Goal: Transaction & Acquisition: Obtain resource

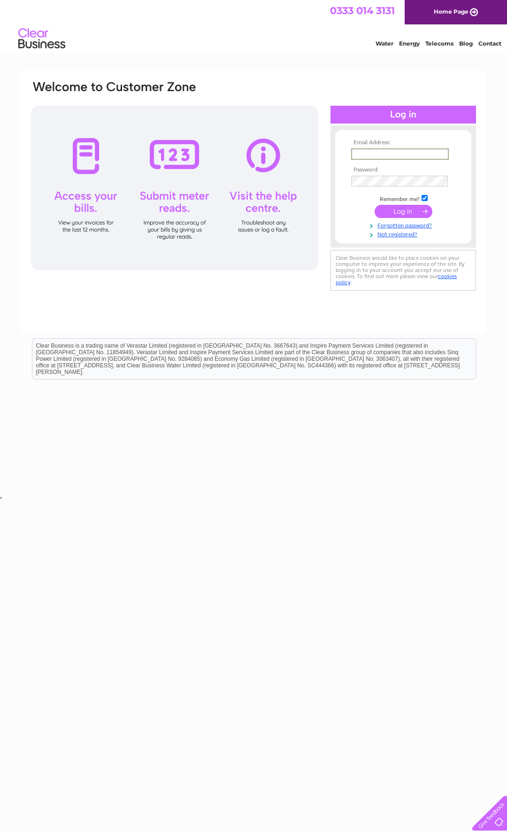
click at [435, 157] on input "text" at bounding box center [400, 153] width 98 height 11
paste input "invoices@cliffordtalbot.co.uk"
type input "invoices@cliffordtalbot.co.uk"
click at [408, 216] on input "submit" at bounding box center [404, 211] width 58 height 13
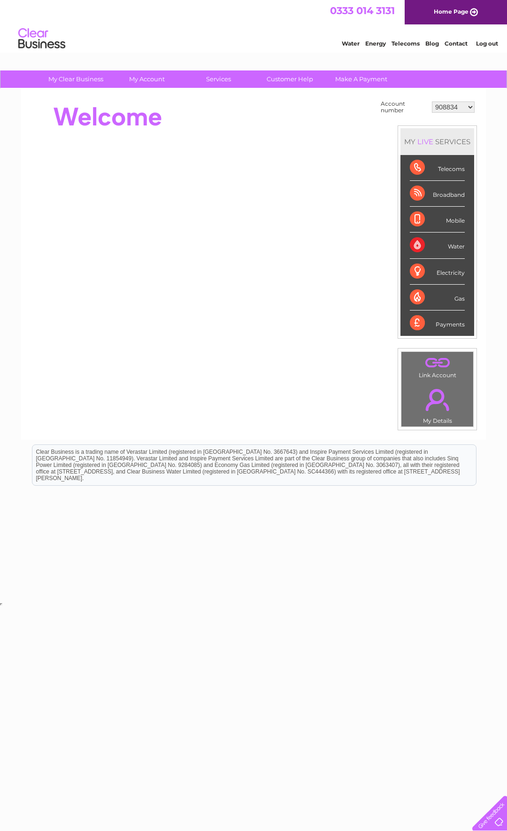
click at [432, 101] on select "908834 908836 908837 908838 939703 949586 987973 30284132 30321742" at bounding box center [453, 106] width 43 height 11
select select "30321742"
click option "30321742" at bounding box center [0, 0] width 0 height 0
click at [436, 245] on div "Water" at bounding box center [437, 245] width 55 height 26
click at [413, 242] on div "Water" at bounding box center [437, 245] width 55 height 26
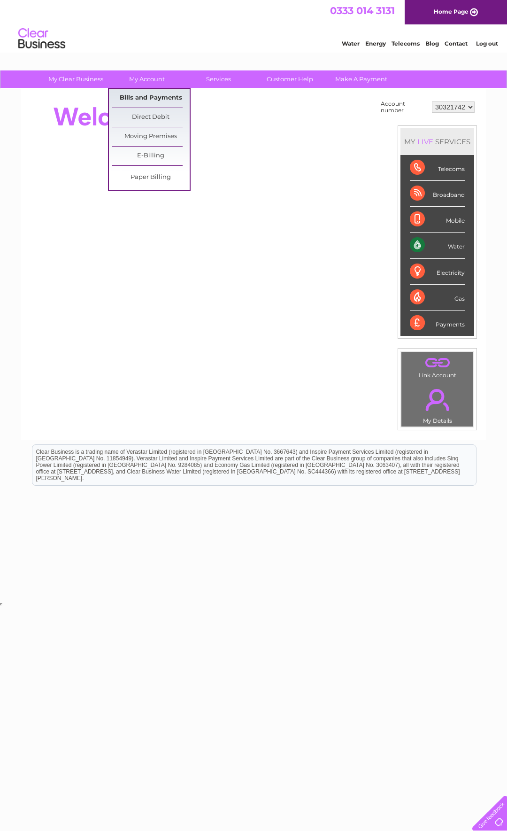
click at [147, 95] on link "Bills and Payments" at bounding box center [150, 98] width 77 height 19
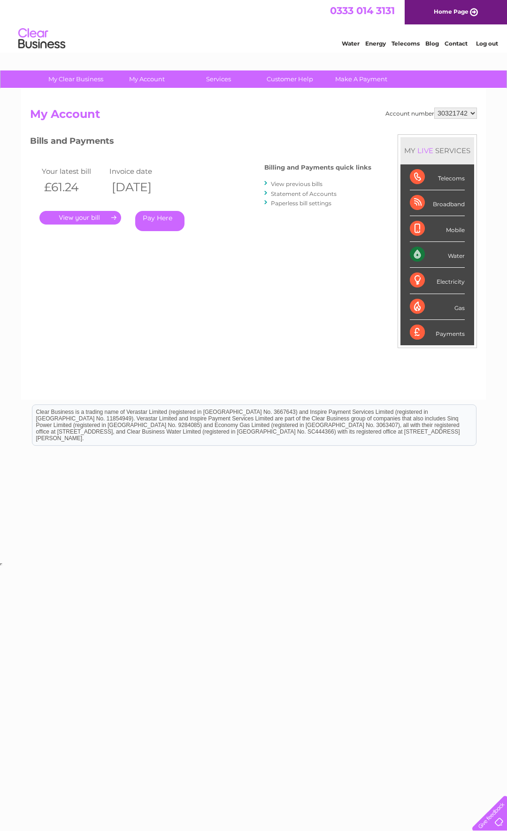
click at [76, 217] on link "." at bounding box center [80, 218] width 82 height 14
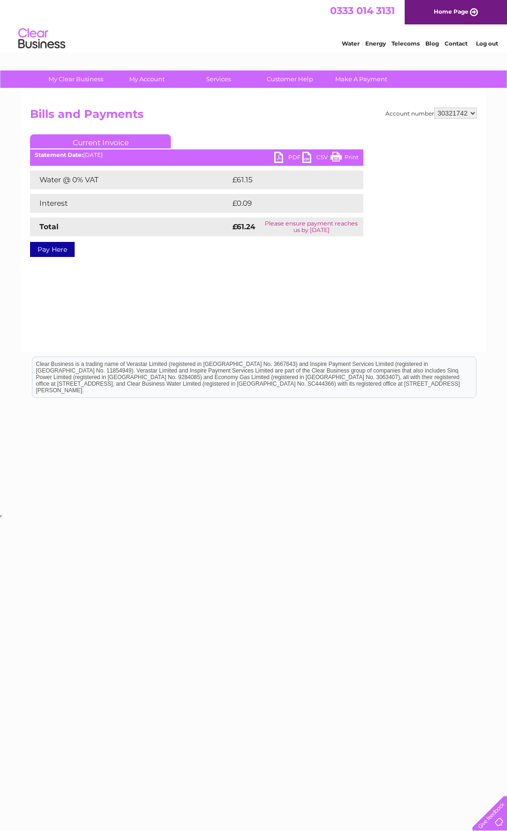
click at [298, 158] on link "PDF" at bounding box center [288, 159] width 28 height 14
click at [293, 155] on link "PDF" at bounding box center [288, 159] width 28 height 14
click at [278, 156] on link "PDF" at bounding box center [288, 159] width 28 height 14
click at [277, 156] on link "PDF" at bounding box center [288, 159] width 28 height 14
click at [434, 108] on select "908834 908836 908837 908838 939703 949586 987973 30284132 30321742" at bounding box center [455, 113] width 43 height 11
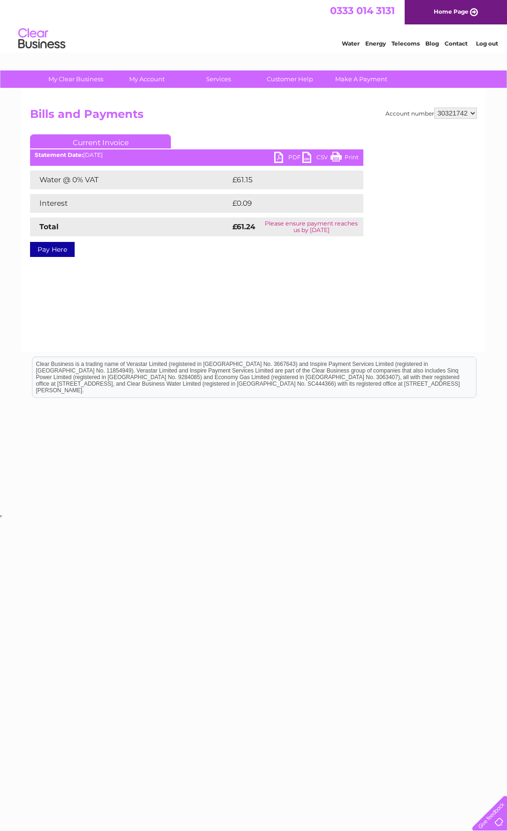
select select "908836"
click option "908836" at bounding box center [0, 0] width 0 height 0
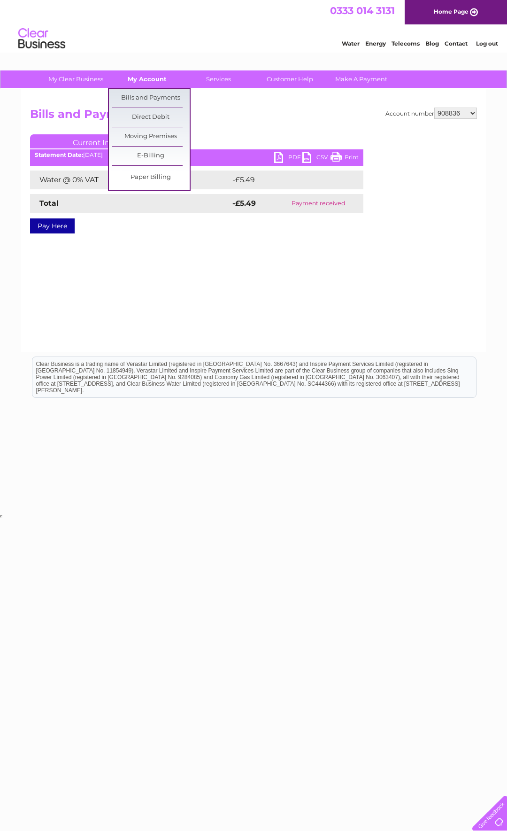
click at [146, 79] on link "My Account" at bounding box center [146, 78] width 77 height 17
drag, startPoint x: 145, startPoint y: 94, endPoint x: 146, endPoint y: 109, distance: 15.1
click at [145, 94] on link "Bills and Payments" at bounding box center [150, 98] width 77 height 19
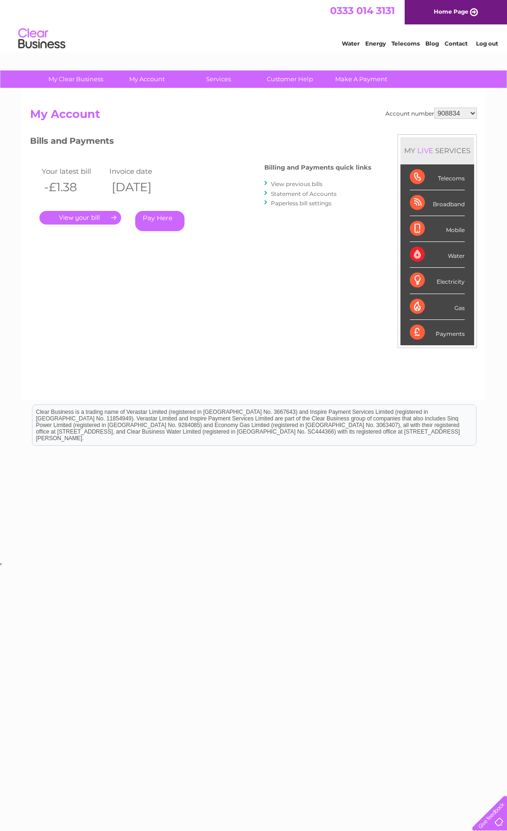
click at [75, 217] on link "." at bounding box center [80, 218] width 82 height 14
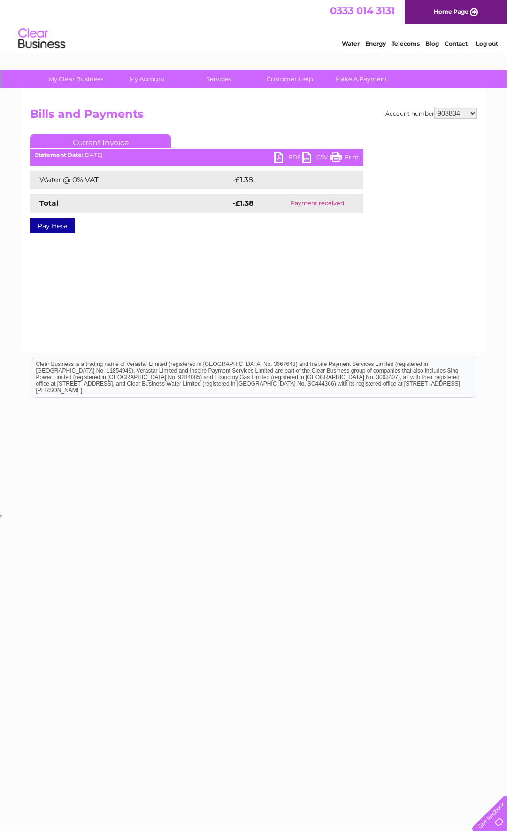
click at [434, 108] on select "908834 908836 908837 908838 939703 949586 987973 30284132 30321742" at bounding box center [455, 113] width 43 height 11
click at [488, 42] on link "Log out" at bounding box center [487, 43] width 22 height 7
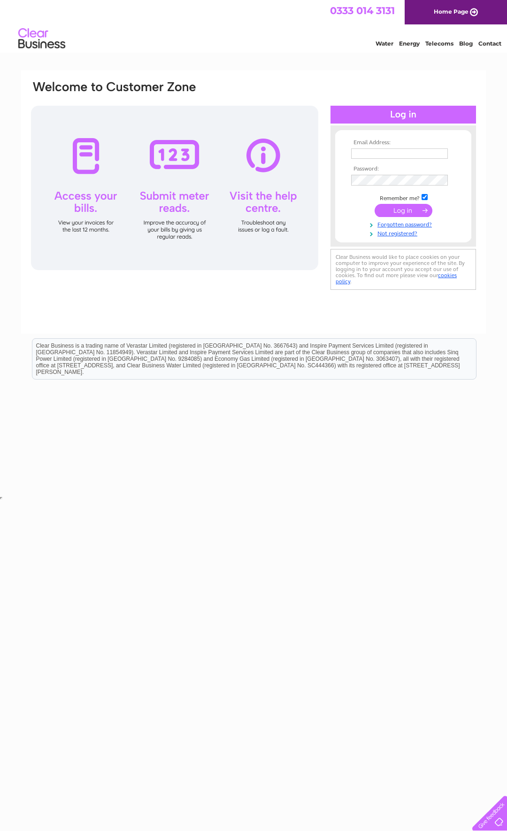
click at [417, 150] on input "text" at bounding box center [399, 153] width 97 height 10
paste input "[EMAIL_ADDRESS][DOMAIN_NAME]"
type input "[EMAIL_ADDRESS][DOMAIN_NAME]"
click at [399, 209] on input "submit" at bounding box center [404, 210] width 58 height 13
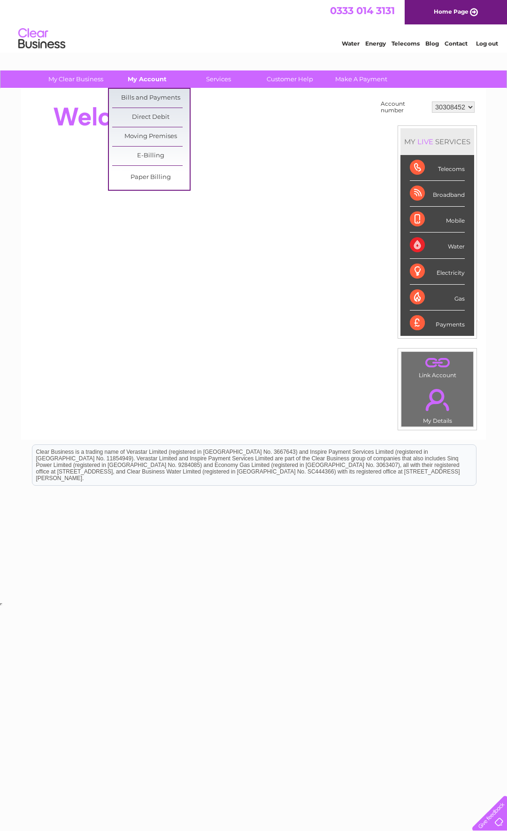
click at [153, 77] on link "My Account" at bounding box center [146, 78] width 77 height 17
click at [150, 96] on link "Bills and Payments" at bounding box center [150, 98] width 77 height 19
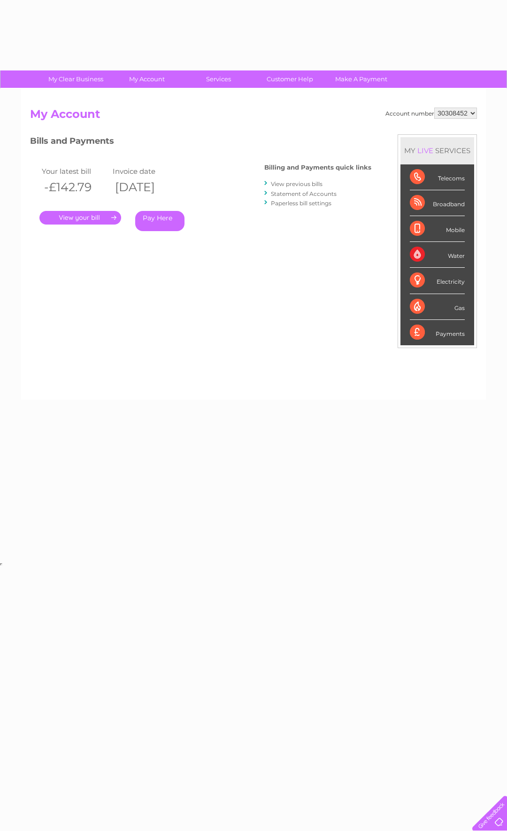
click at [92, 215] on link "." at bounding box center [80, 218] width 82 height 14
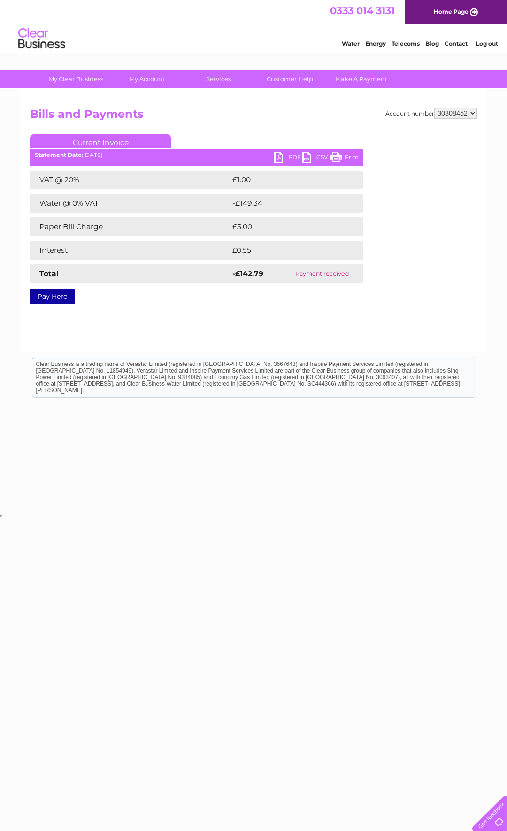
click at [291, 156] on link "PDF" at bounding box center [288, 159] width 28 height 14
click at [434, 108] on select "30308452" at bounding box center [455, 113] width 43 height 11
click at [472, 111] on select "30308452" at bounding box center [455, 113] width 43 height 11
click at [491, 47] on link "Log out" at bounding box center [487, 43] width 22 height 7
click at [487, 44] on link "Log out" at bounding box center [487, 43] width 22 height 7
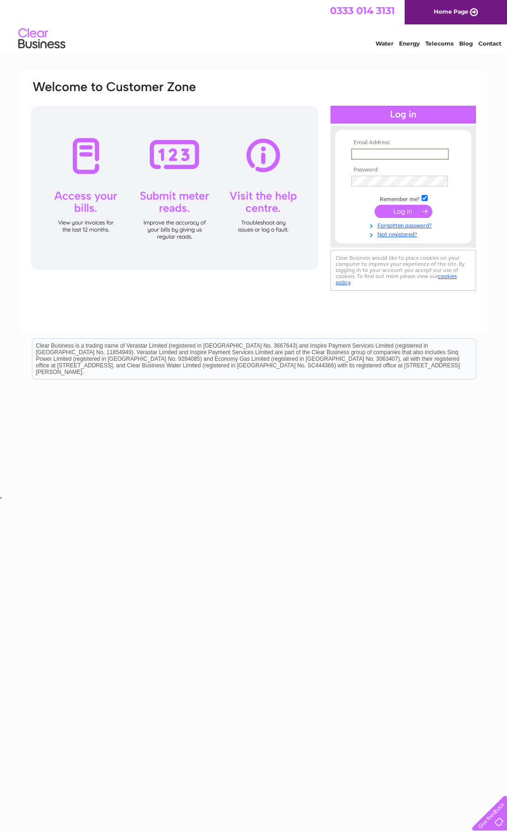
click at [408, 155] on input "text" at bounding box center [400, 153] width 98 height 11
paste input "michelle.yeats@kingdomshoppingcentre.co.uk"
type input "michelle.yeats@kingdomshoppingcentre.co.uk"
click at [399, 214] on input "submit" at bounding box center [404, 211] width 58 height 13
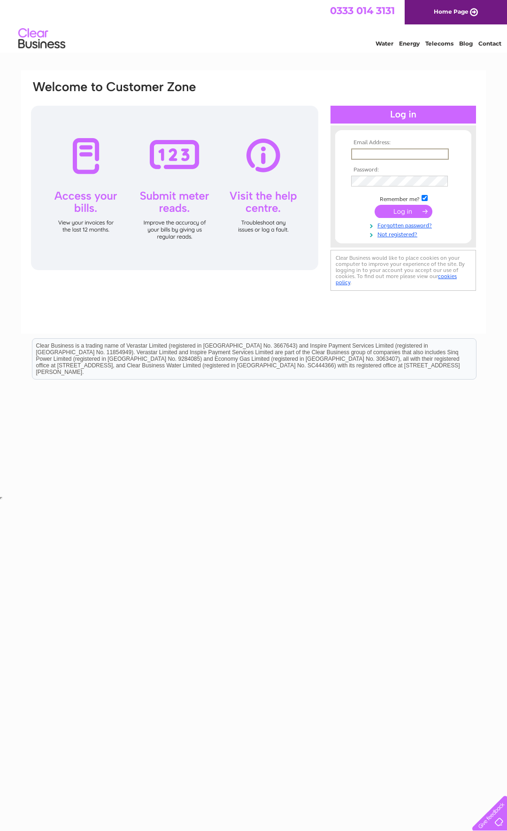
click at [384, 153] on input "text" at bounding box center [400, 153] width 98 height 11
click at [396, 154] on input "text" at bounding box center [400, 153] width 98 height 11
paste input "[PERSON_NAME][EMAIL_ADDRESS][PERSON_NAME][DOMAIN_NAME]"
type input "michelle.yeats@kingdomshoppingcentre.co.uk"
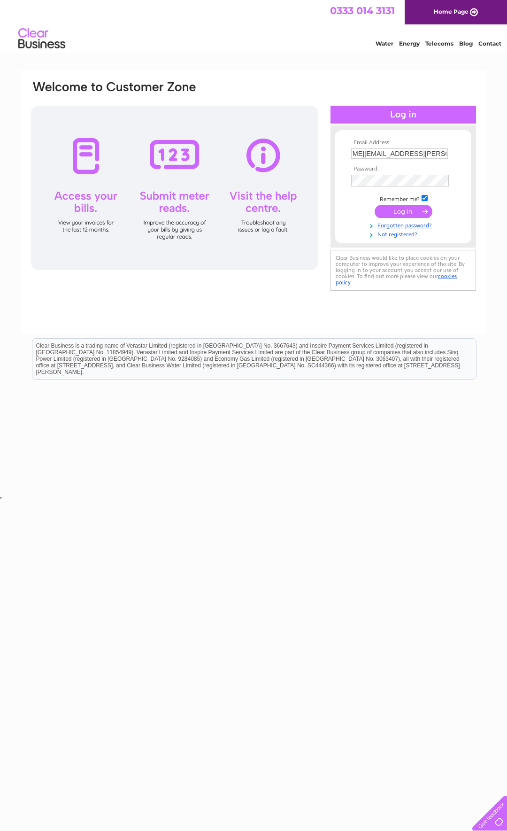
click at [402, 211] on input "submit" at bounding box center [404, 211] width 58 height 13
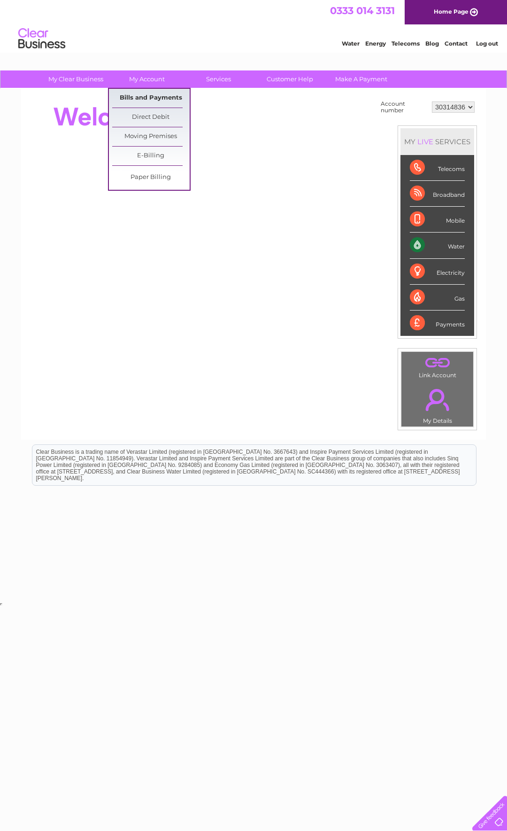
click at [144, 95] on link "Bills and Payments" at bounding box center [150, 98] width 77 height 19
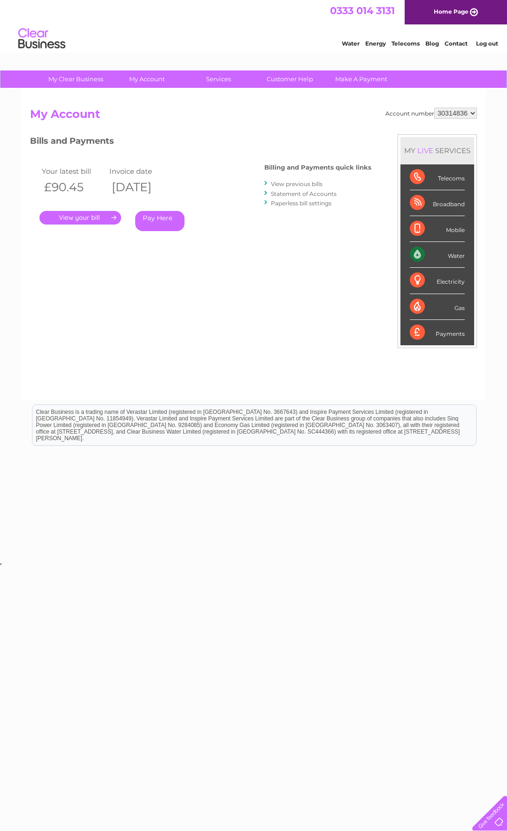
click at [81, 215] on link "." at bounding box center [80, 218] width 82 height 14
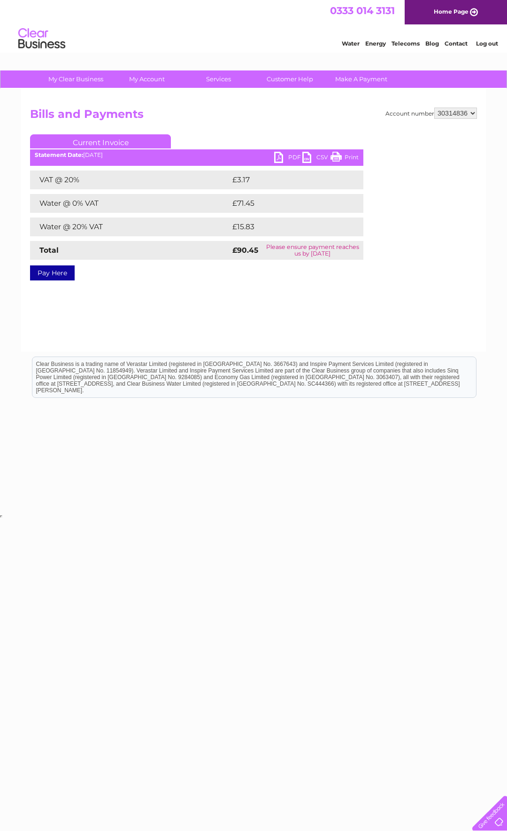
click at [290, 154] on link "PDF" at bounding box center [288, 159] width 28 height 14
click at [290, 156] on link "PDF" at bounding box center [288, 159] width 28 height 14
